Goal: Task Accomplishment & Management: Use online tool/utility

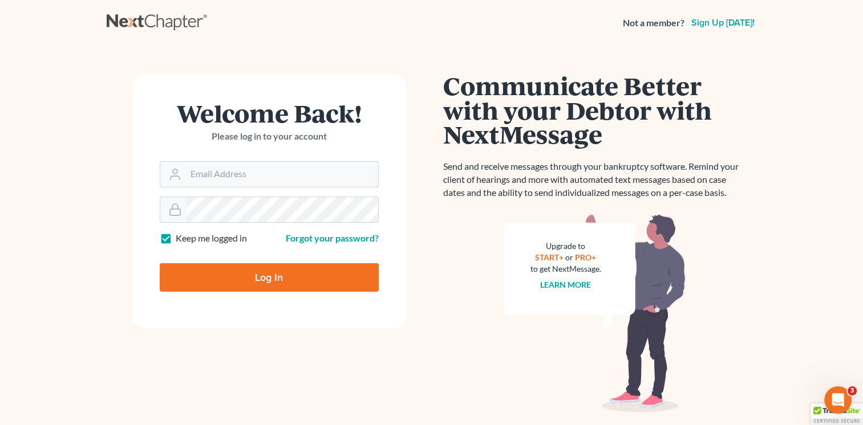
type input "Nick@shieldlaw.com"
click at [264, 277] on input "Log In" at bounding box center [269, 277] width 219 height 29
type input "Thinking..."
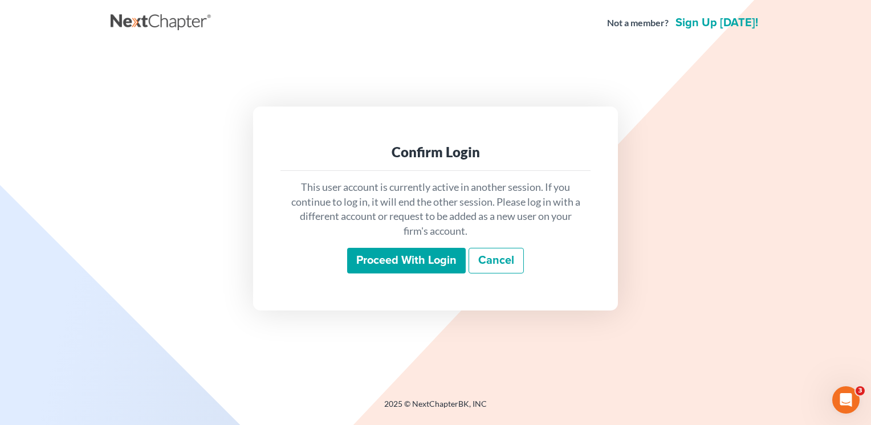
click at [390, 261] on input "Proceed with login" at bounding box center [406, 261] width 119 height 26
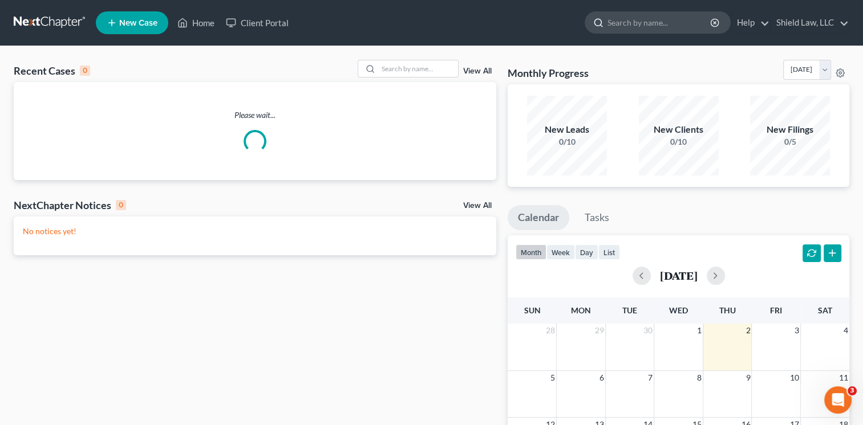
click at [652, 21] on input "search" at bounding box center [659, 22] width 104 height 21
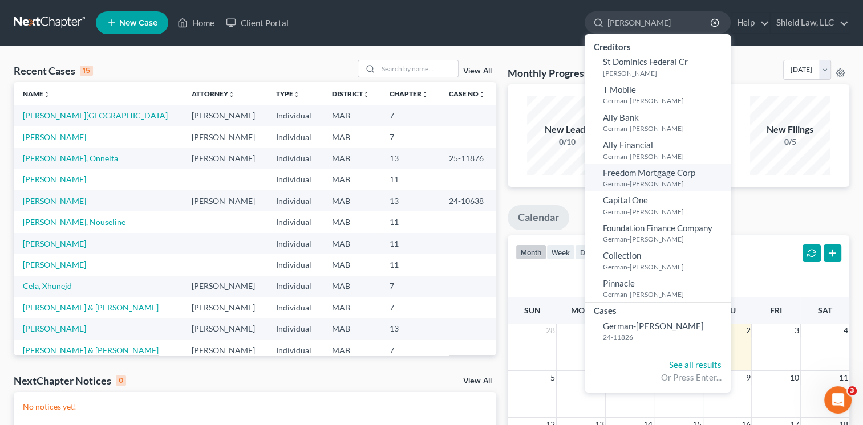
type input "[PERSON_NAME]"
click at [675, 177] on span "Freedom Mortgage Corp" at bounding box center [649, 173] width 92 height 10
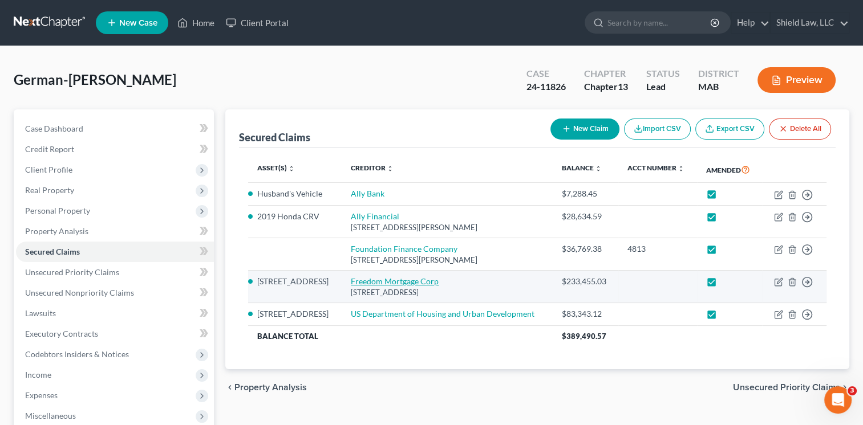
click at [381, 279] on link "Freedom Mortgage Corp" at bounding box center [395, 282] width 88 height 10
select select "33"
select select "0"
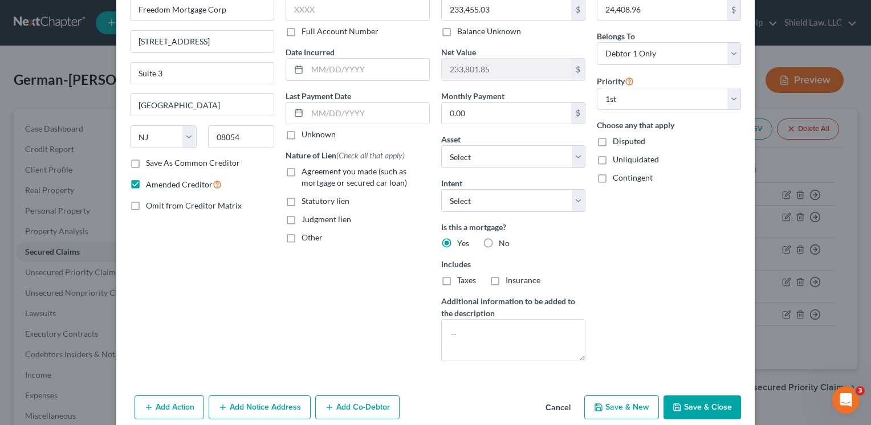
scroll to position [114, 0]
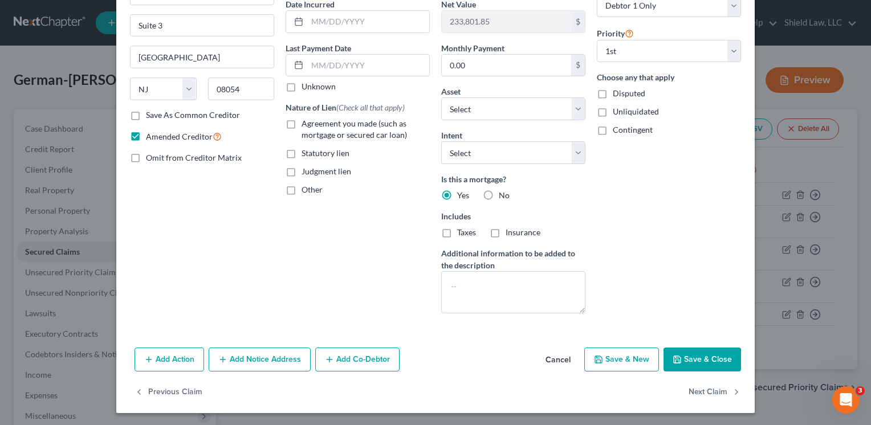
click at [274, 357] on button "Add Notice Address" at bounding box center [260, 360] width 102 height 24
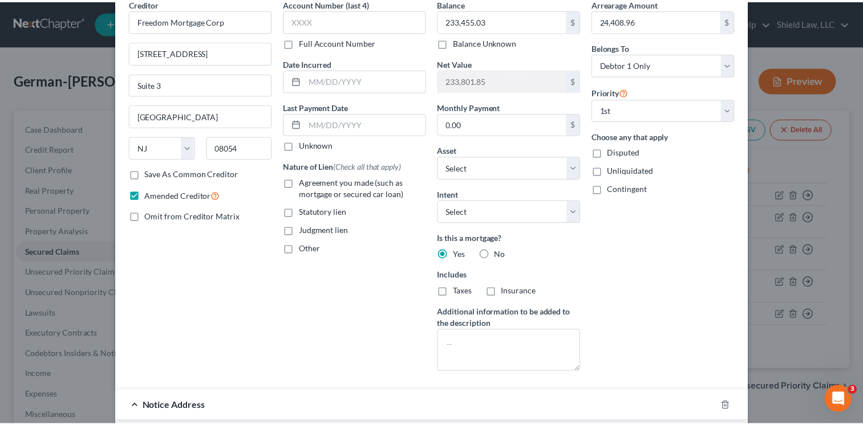
scroll to position [0, 0]
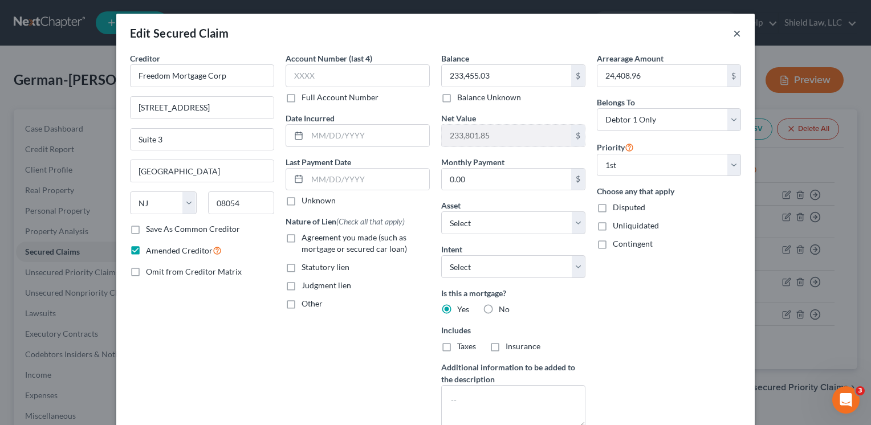
click at [733, 33] on button "×" at bounding box center [737, 33] width 8 height 14
